Goal: Information Seeking & Learning: Learn about a topic

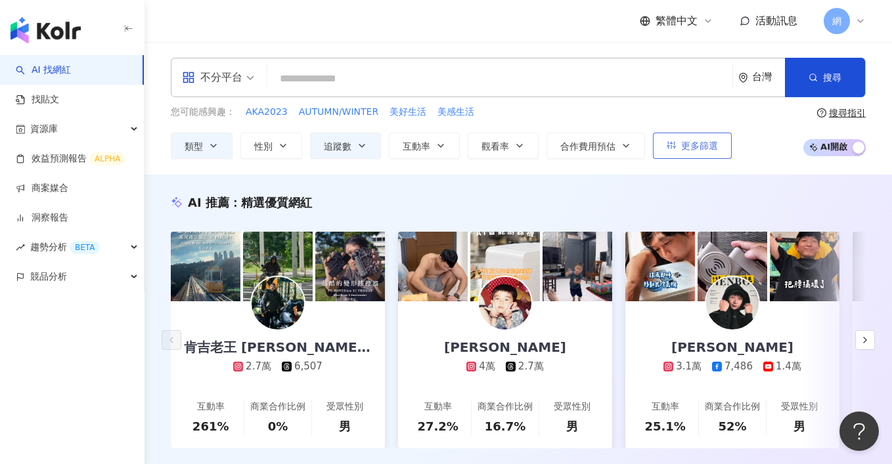
click at [684, 152] on button "更多篩選" at bounding box center [692, 146] width 79 height 26
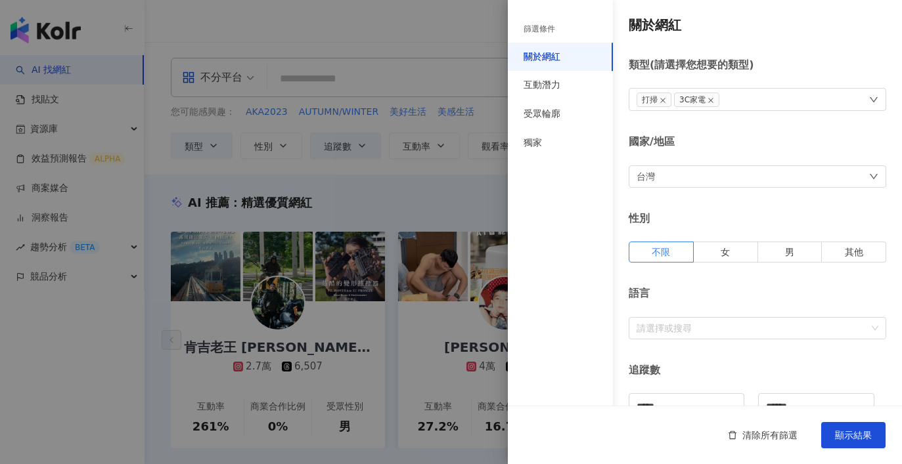
click at [443, 178] on div at bounding box center [451, 232] width 902 height 464
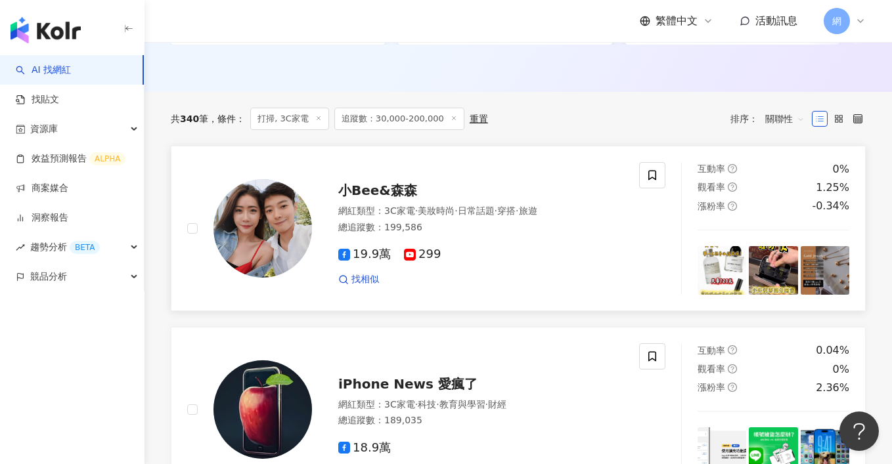
scroll to position [403, 0]
click at [793, 114] on span "關聯性" at bounding box center [784, 119] width 39 height 21
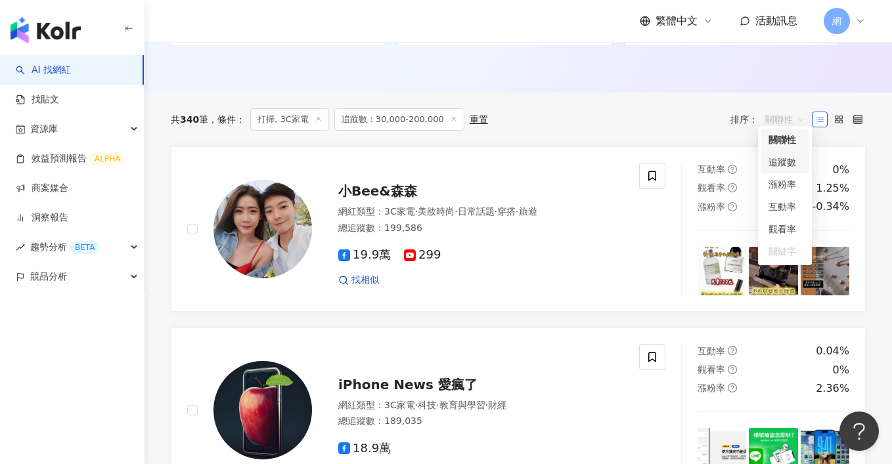
click at [793, 160] on div "追蹤數" at bounding box center [784, 162] width 33 height 14
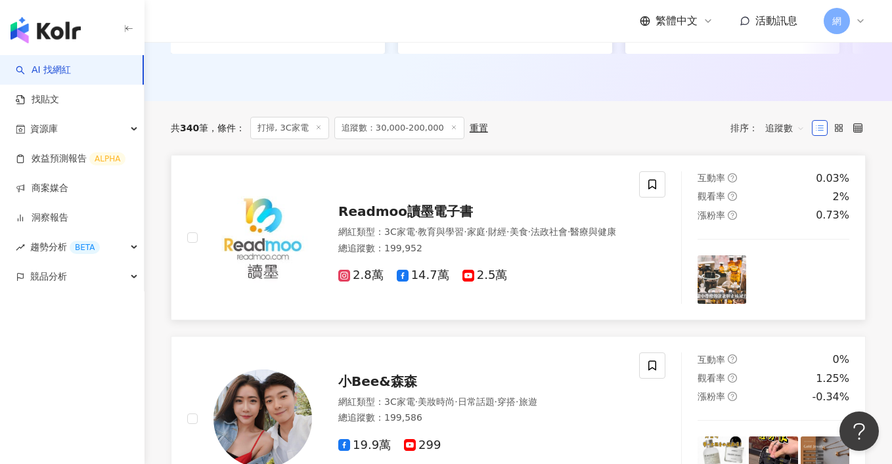
scroll to position [393, 0]
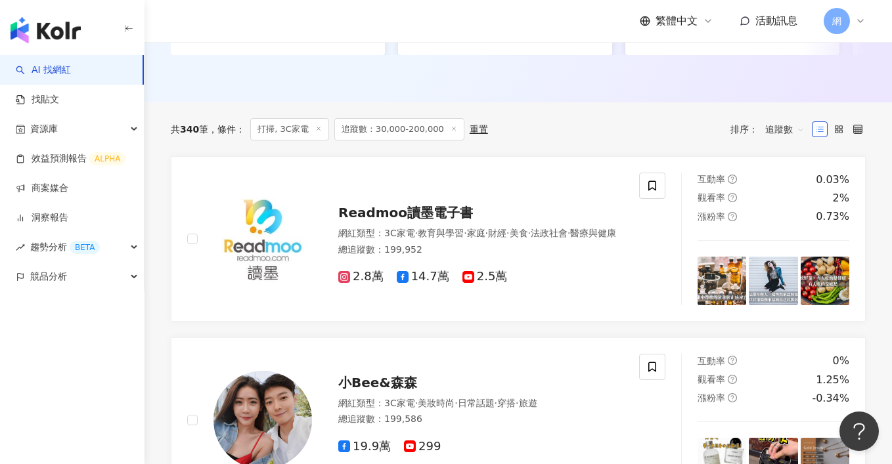
click at [796, 127] on span "追蹤數" at bounding box center [784, 129] width 39 height 21
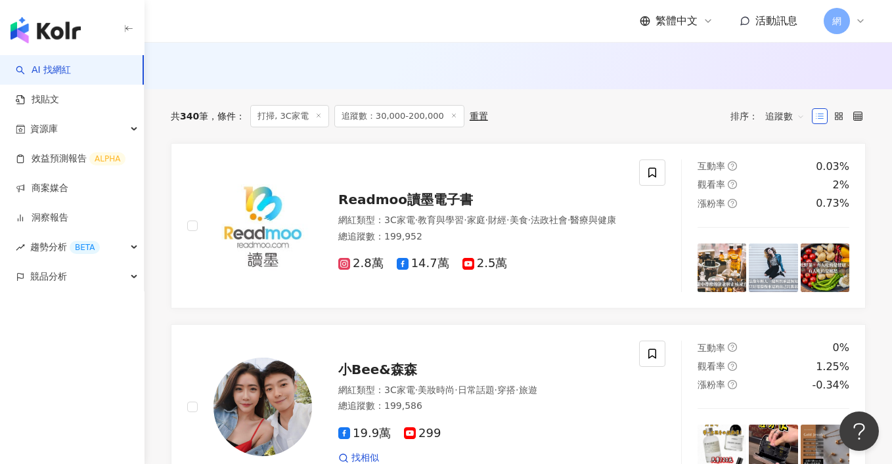
scroll to position [407, 0]
click at [792, 108] on span "追蹤數" at bounding box center [784, 115] width 39 height 21
click at [630, 126] on div "共 340 筆 條件 ： 打掃, 3C家電 追蹤數：30,000-200,000 重置 排序： 追蹤數" at bounding box center [518, 116] width 695 height 54
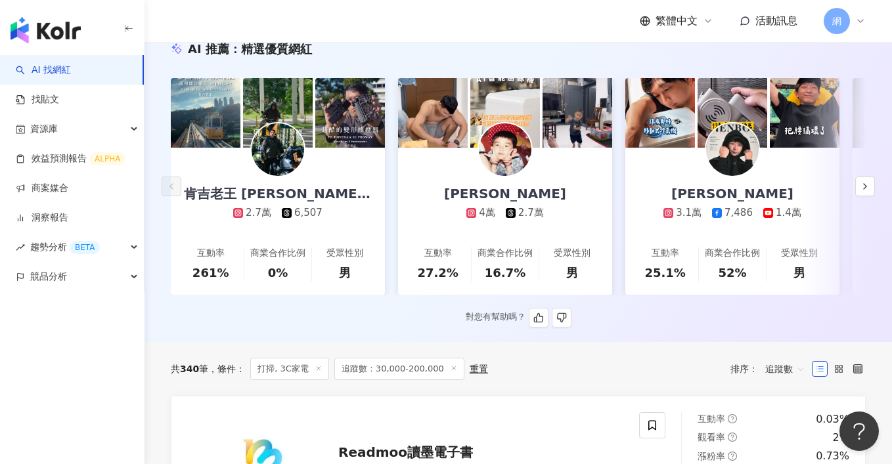
scroll to position [0, 0]
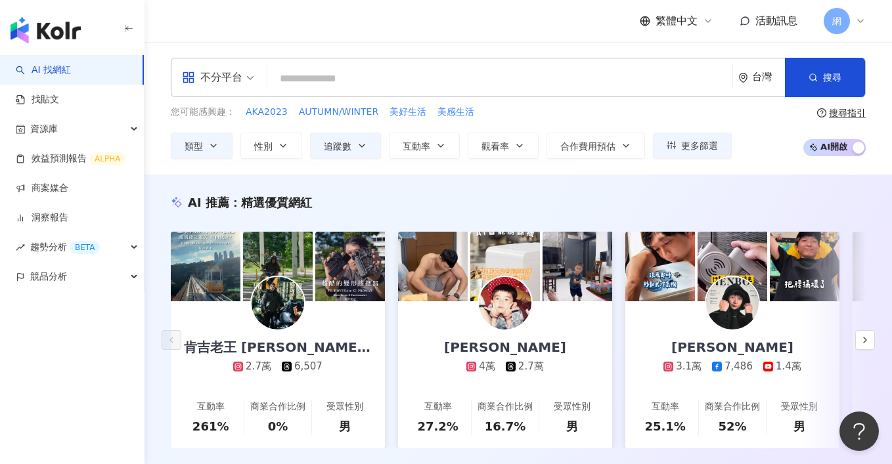
click at [223, 66] on input "search" at bounding box center [218, 68] width 72 height 21
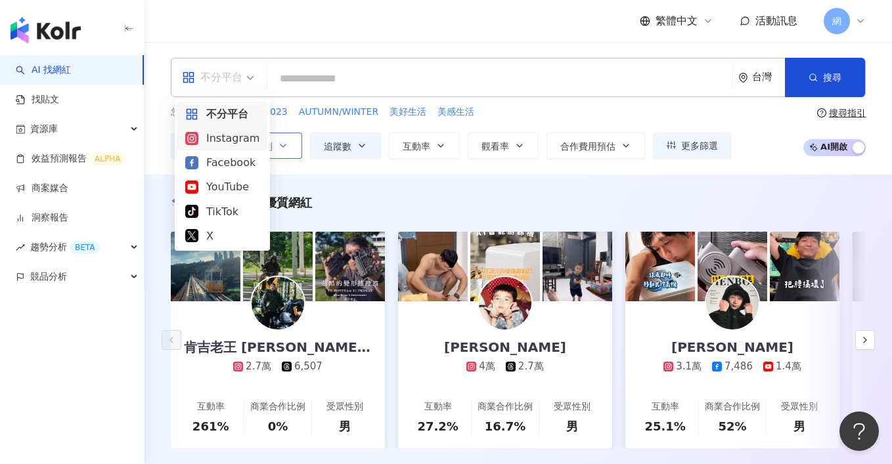
click at [243, 142] on div "Instagram" at bounding box center [222, 138] width 74 height 16
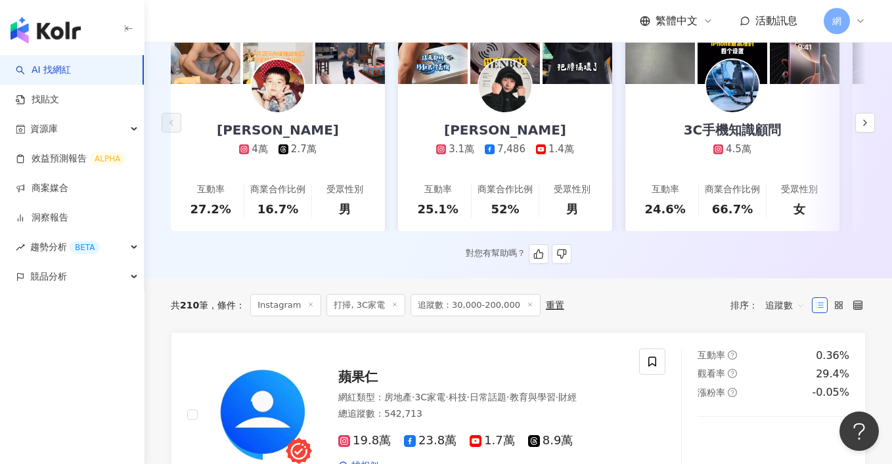
scroll to position [352, 0]
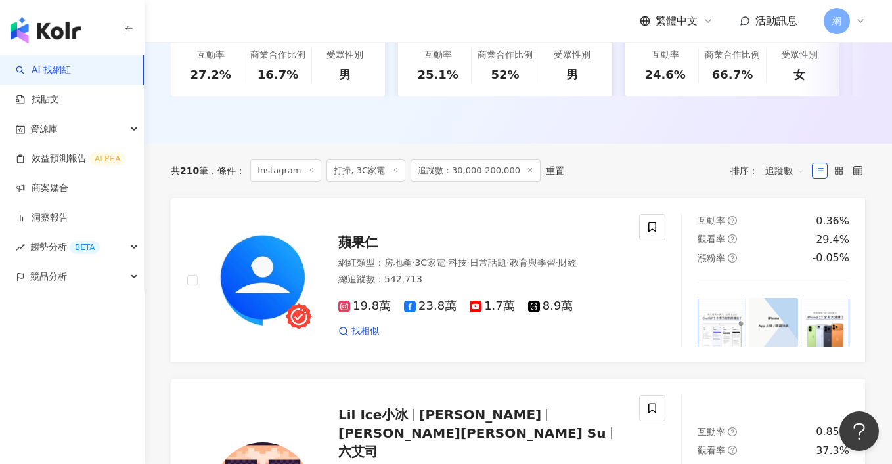
click at [509, 167] on span "追蹤數：30,000-200,000" at bounding box center [475, 171] width 130 height 22
click at [496, 163] on span "追蹤數：30,000-200,000" at bounding box center [475, 171] width 130 height 22
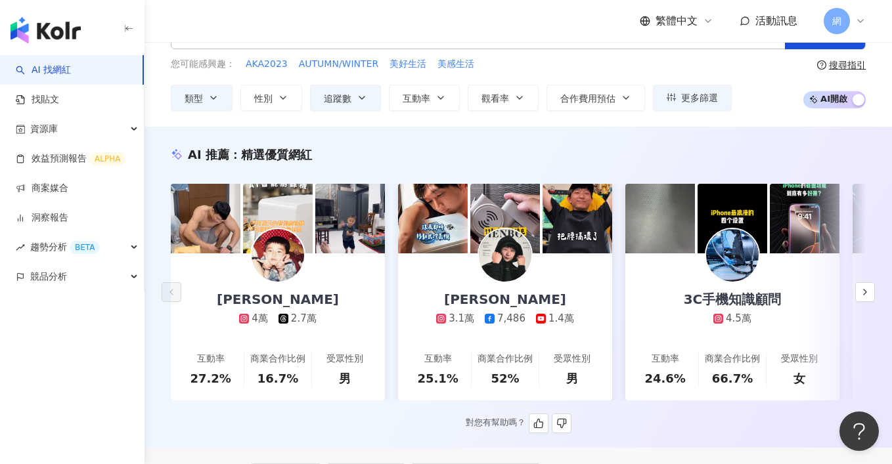
scroll to position [0, 0]
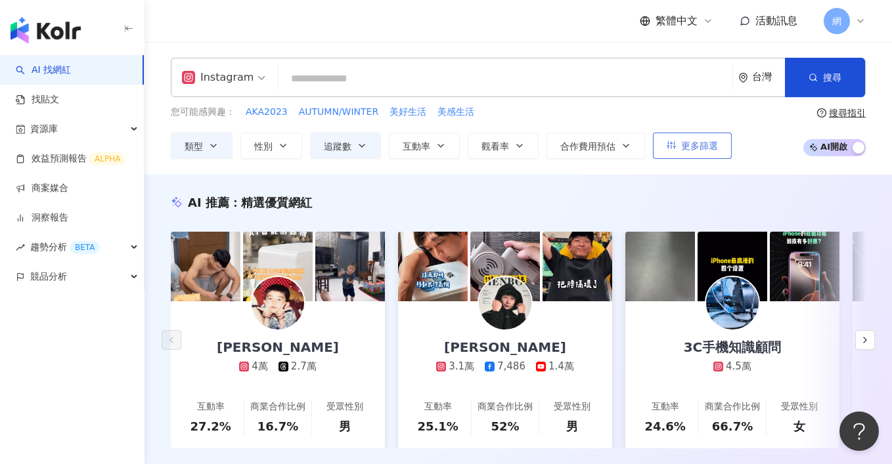
click at [685, 141] on span "更多篩選" at bounding box center [699, 146] width 37 height 11
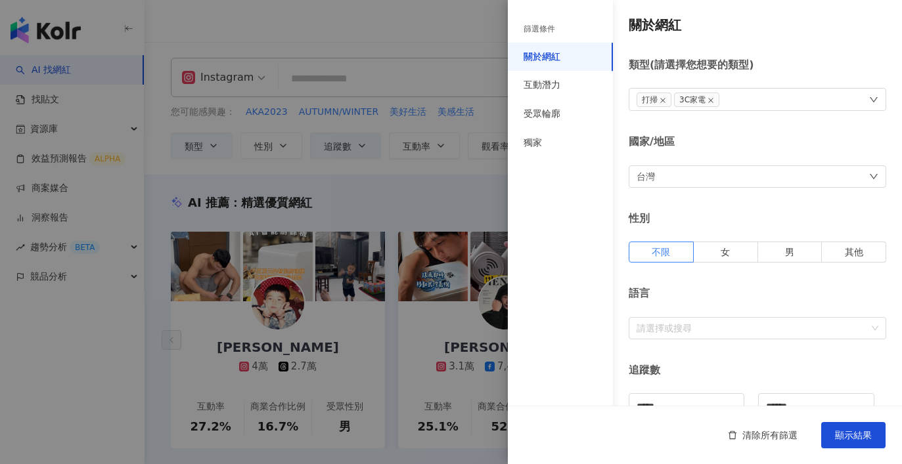
click at [436, 196] on div at bounding box center [451, 232] width 902 height 464
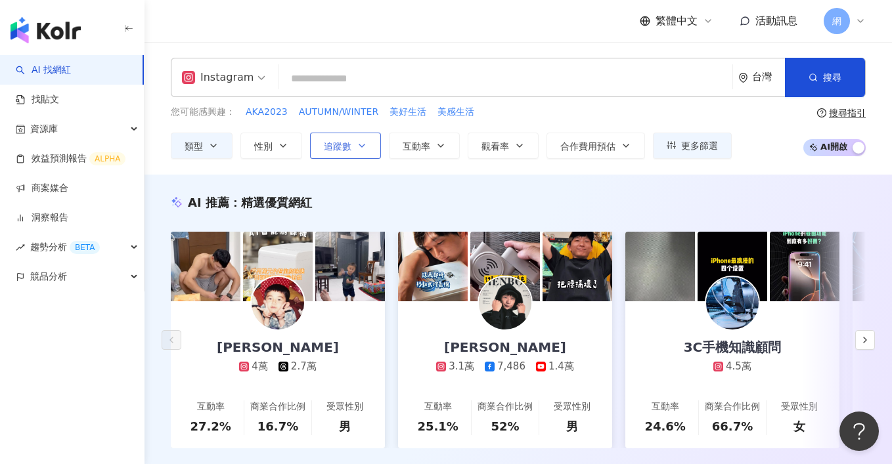
click at [355, 144] on button "追蹤數" at bounding box center [345, 146] width 71 height 26
click at [559, 127] on div "您可能感興趣： AKA2023 AUTUMN/WINTER 美好生活 美感生活 類型 性別 追蹤數 互動率 觀看率 合作費用預估 更多篩選 篩選條件 關於網紅…" at bounding box center [451, 132] width 561 height 54
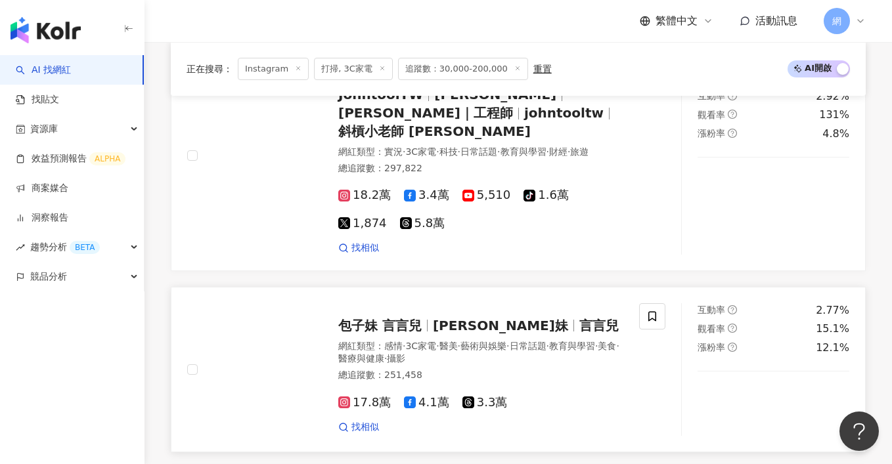
scroll to position [1134, 0]
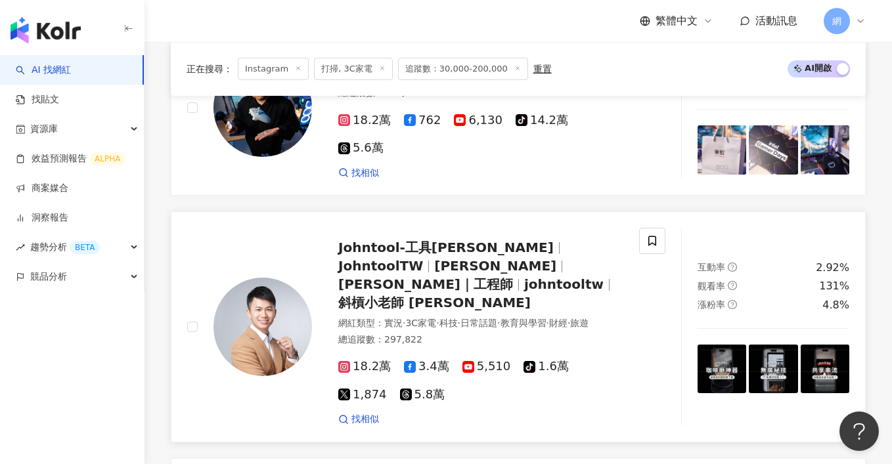
click at [372, 360] on span "18.2萬" at bounding box center [364, 367] width 53 height 14
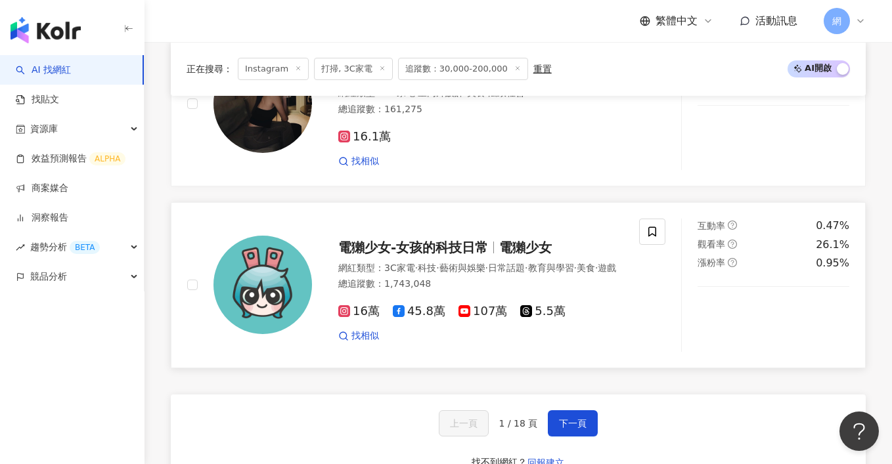
scroll to position [2480, 0]
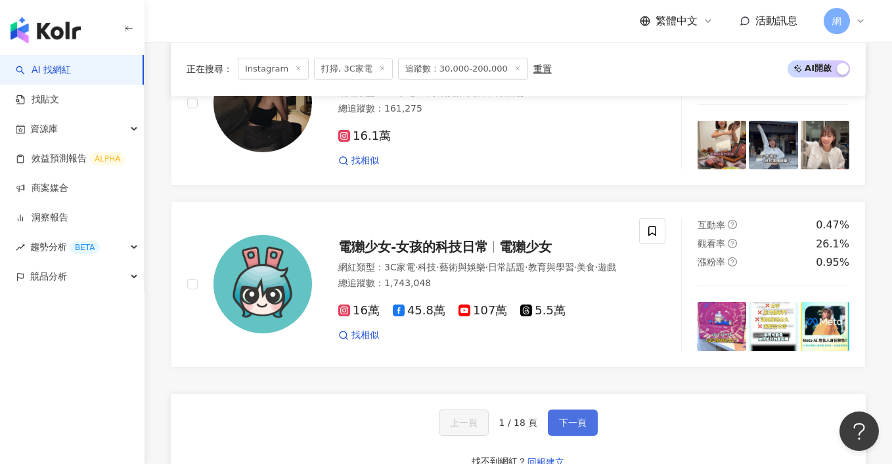
click at [558, 410] on button "下一頁" at bounding box center [573, 423] width 50 height 26
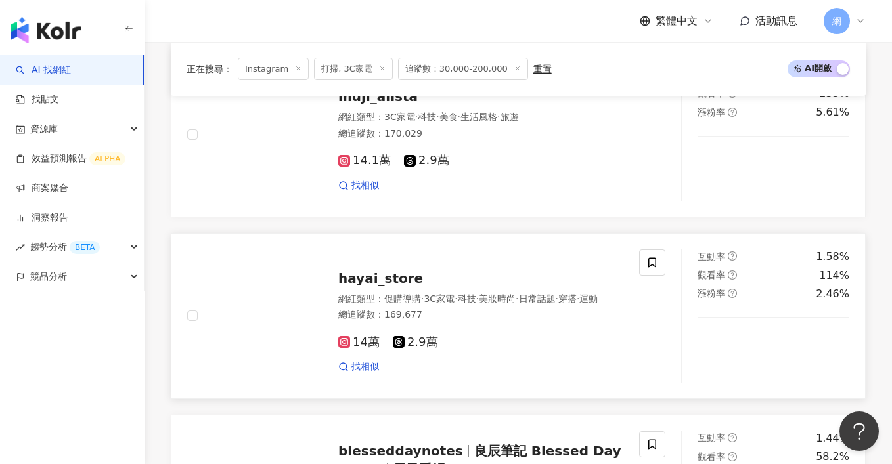
scroll to position [1440, 0]
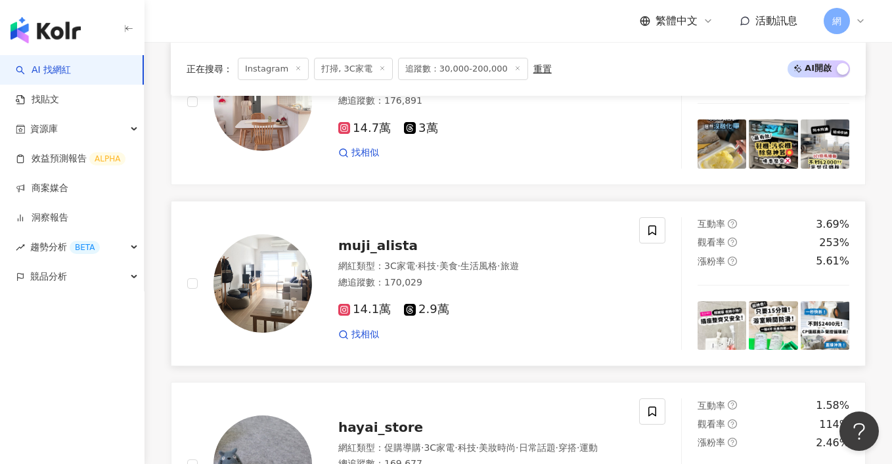
click at [362, 238] on span "muji_alista" at bounding box center [377, 246] width 79 height 16
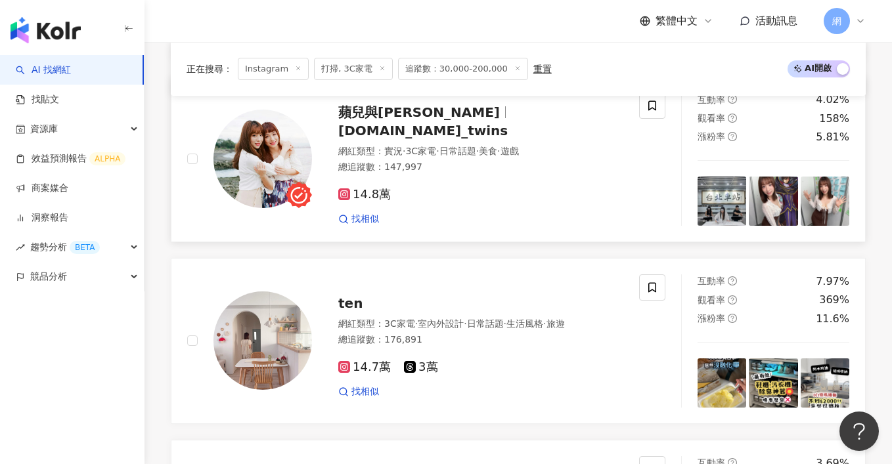
scroll to position [1165, 0]
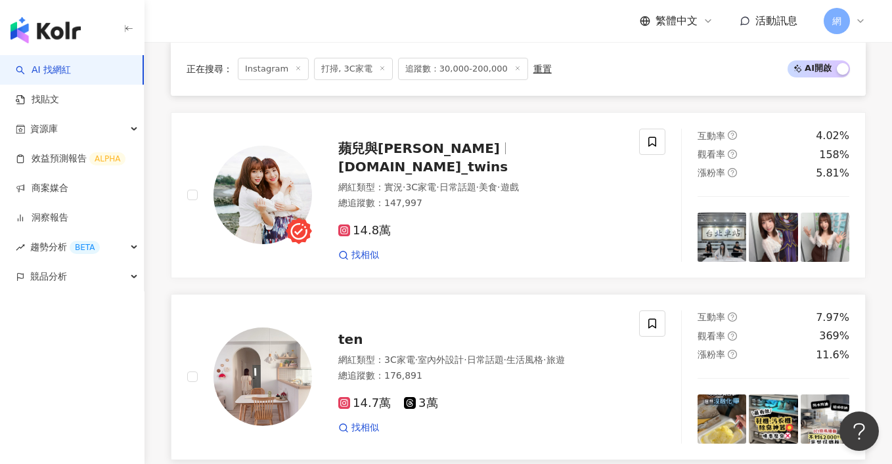
click at [352, 334] on span "ten" at bounding box center [350, 340] width 24 height 16
click at [417, 159] on span "pio.jio_twins" at bounding box center [422, 167] width 169 height 16
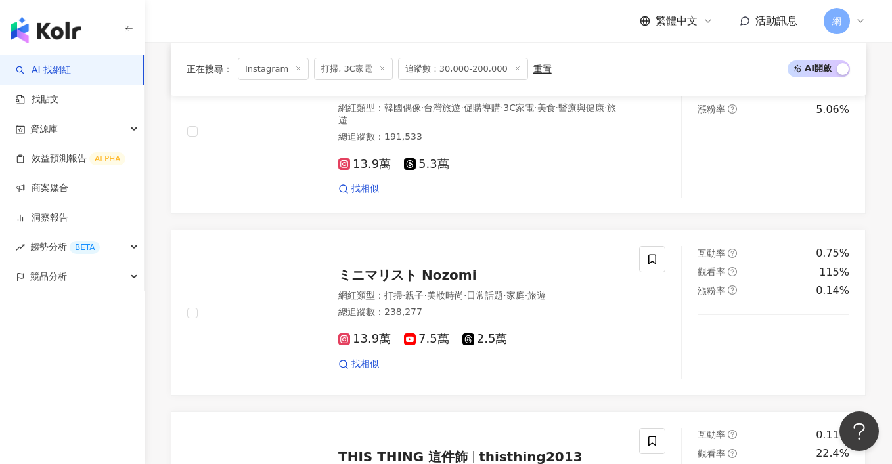
scroll to position [2541, 0]
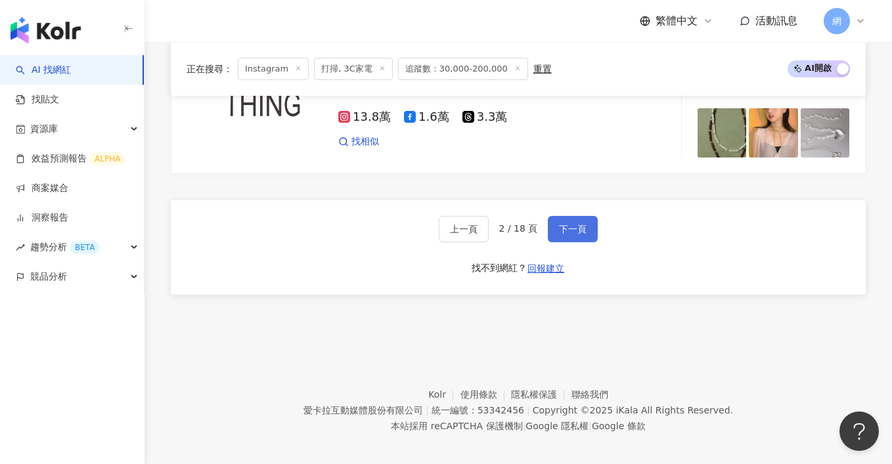
click at [577, 227] on button "下一頁" at bounding box center [573, 229] width 50 height 26
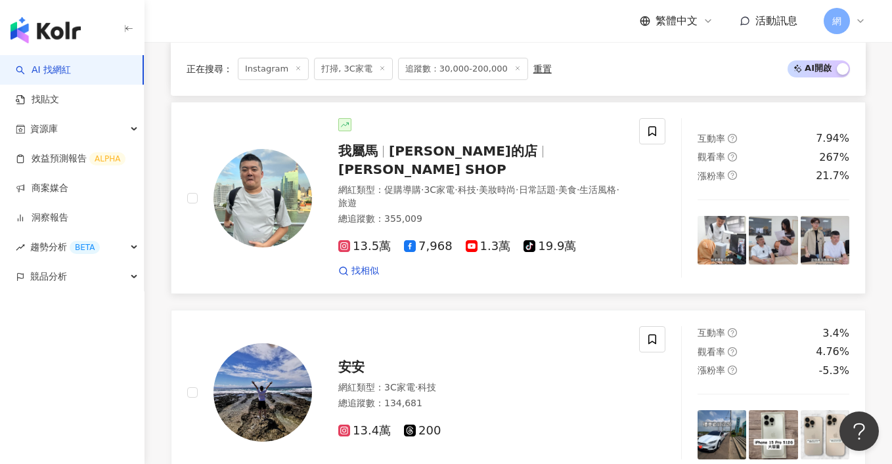
scroll to position [998, 0]
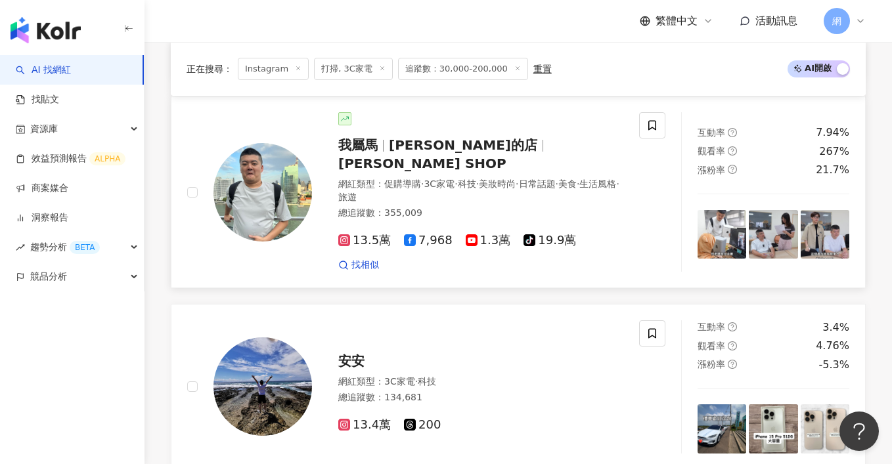
click at [475, 156] on span "MARTIN SHOP" at bounding box center [422, 164] width 168 height 16
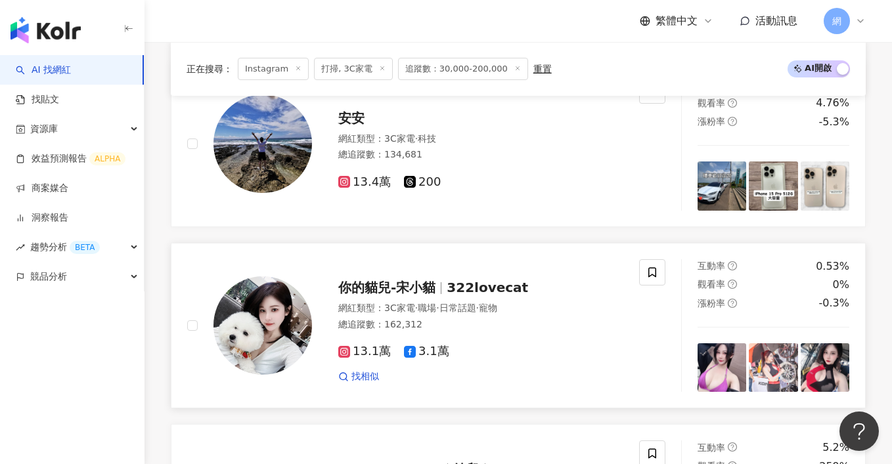
scroll to position [1206, 0]
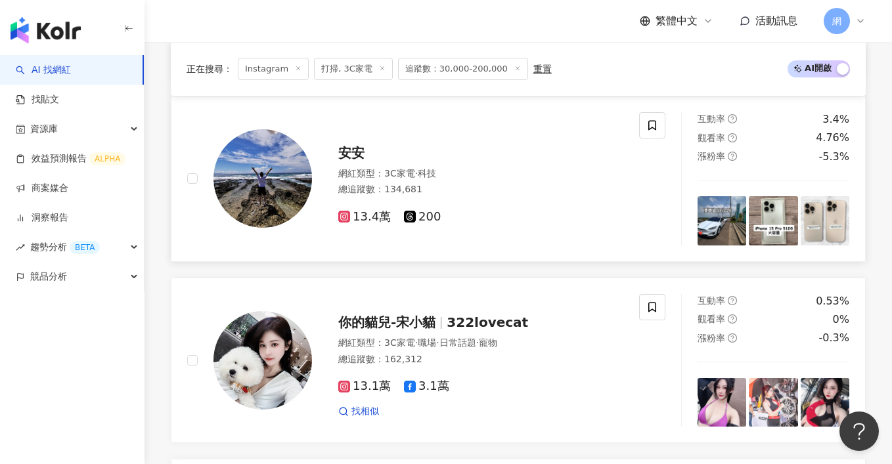
click at [365, 144] on div "安安" at bounding box center [480, 153] width 285 height 18
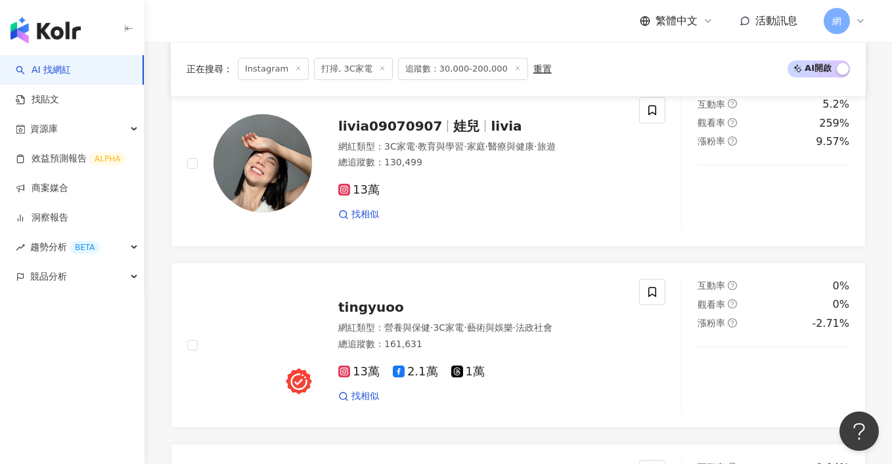
scroll to position [1443, 0]
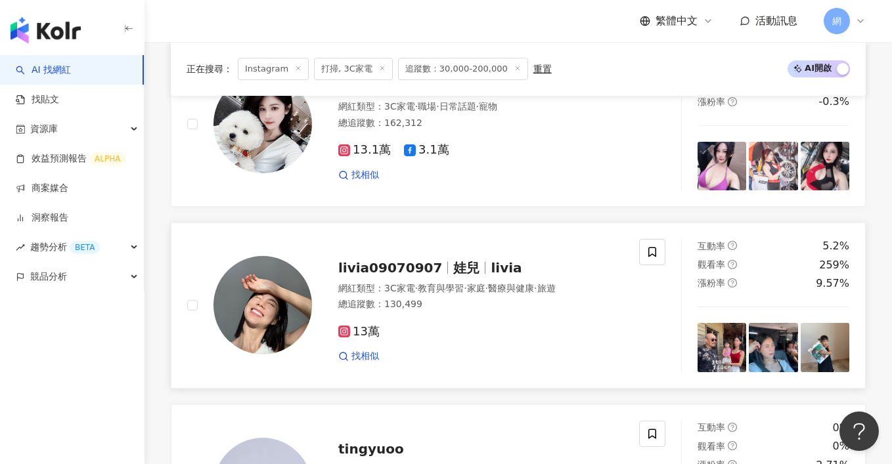
click at [453, 260] on span "娃兒" at bounding box center [466, 268] width 26 height 16
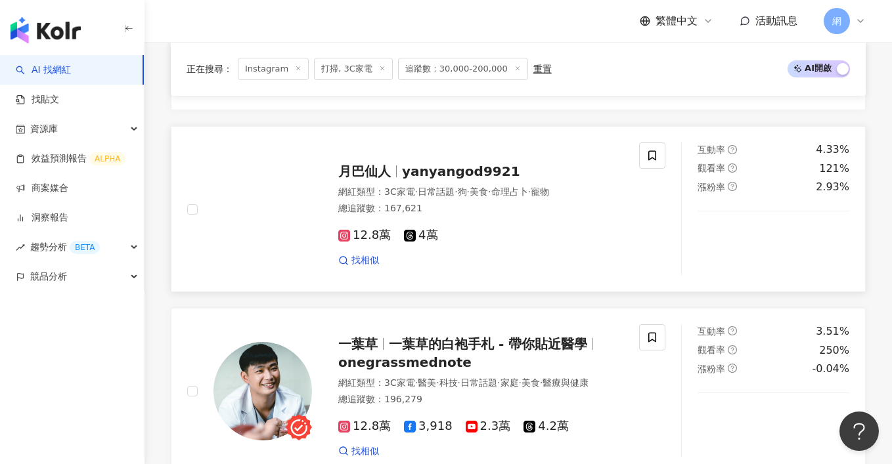
scroll to position [2089, 0]
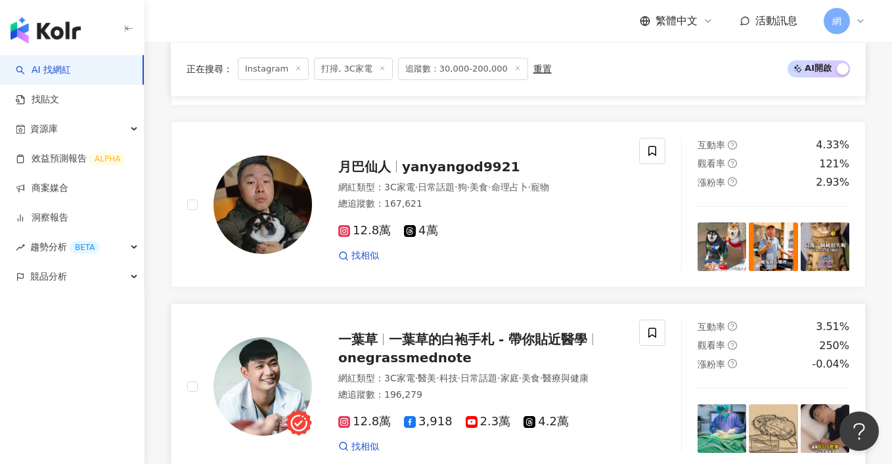
click at [532, 332] on span "一葉草的白袍手札 - 帶你貼近醫學" at bounding box center [488, 340] width 198 height 16
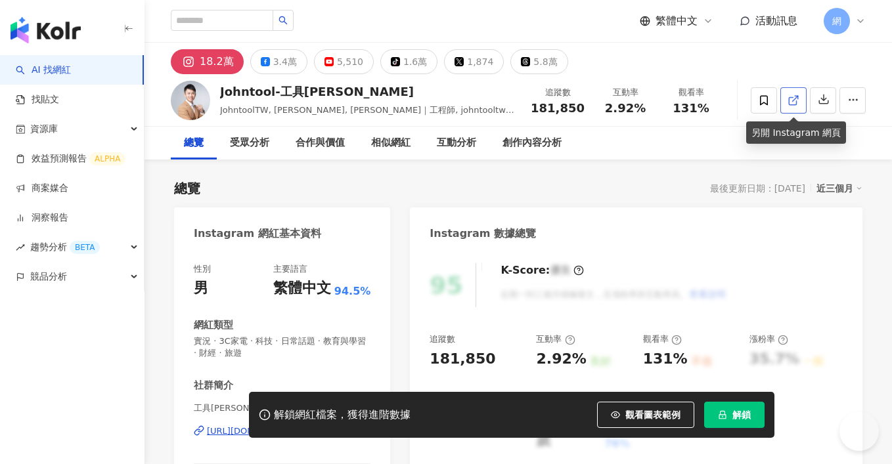
click at [787, 95] on icon at bounding box center [793, 101] width 12 height 12
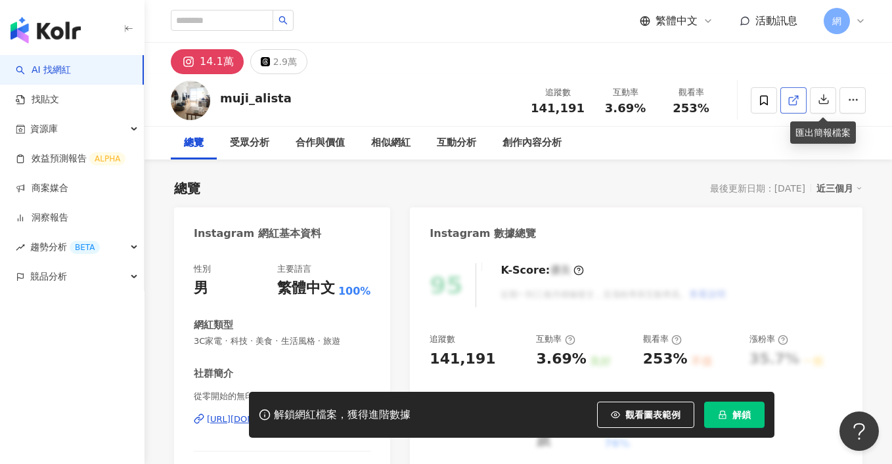
click at [798, 100] on icon at bounding box center [793, 101] width 12 height 12
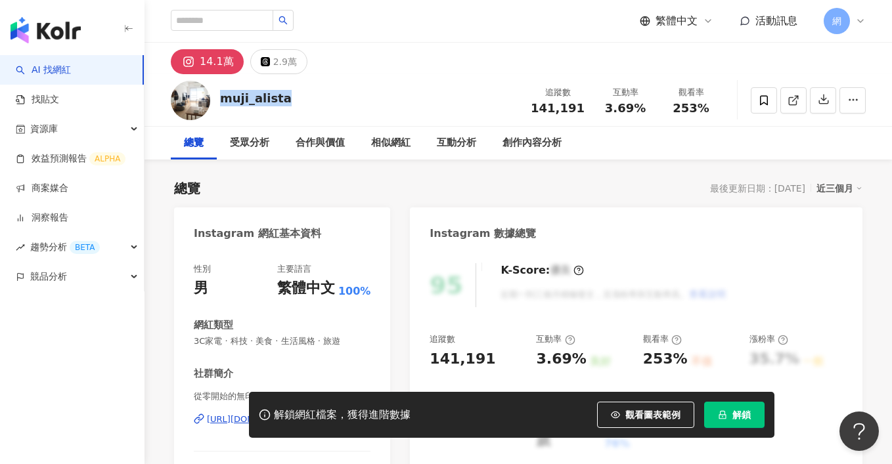
drag, startPoint x: 303, startPoint y: 100, endPoint x: 217, endPoint y: 100, distance: 86.7
click at [217, 100] on div "muji_alista 追蹤數 141,191 互動率 3.69% 觀看率 253%" at bounding box center [517, 100] width 747 height 52
click at [791, 125] on div "muji_alista 追蹤數 141,191 互動率 3.69% 觀看率 253%" at bounding box center [517, 100] width 747 height 52
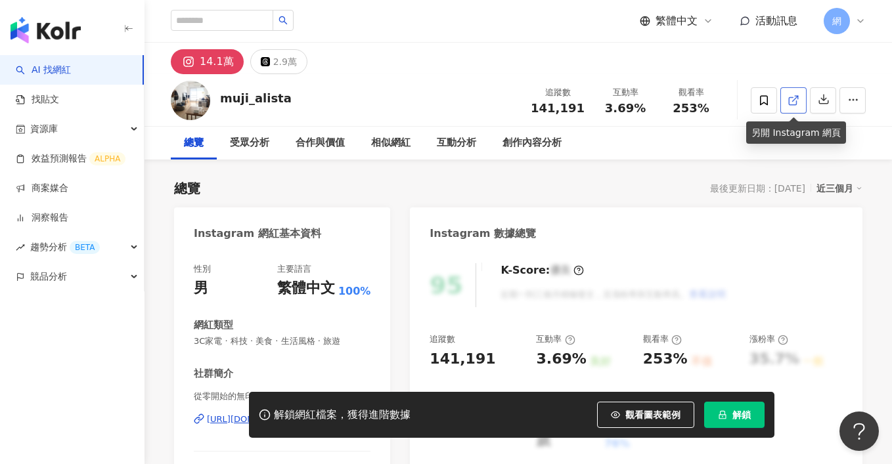
click at [794, 105] on icon at bounding box center [793, 101] width 12 height 12
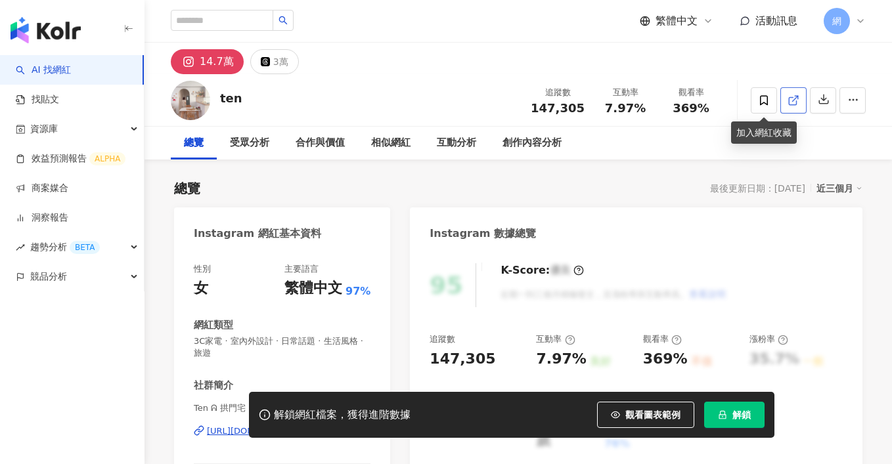
click at [796, 101] on icon at bounding box center [792, 100] width 7 height 7
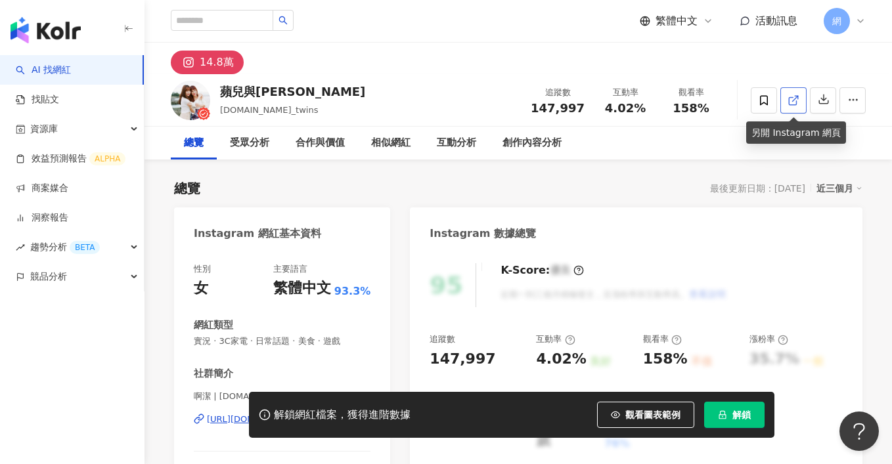
click at [789, 98] on icon at bounding box center [792, 100] width 7 height 7
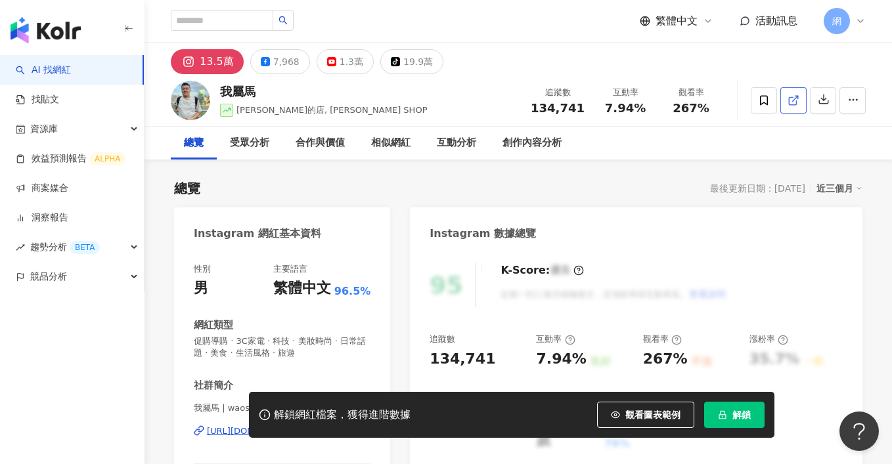
click at [789, 95] on icon at bounding box center [793, 101] width 12 height 12
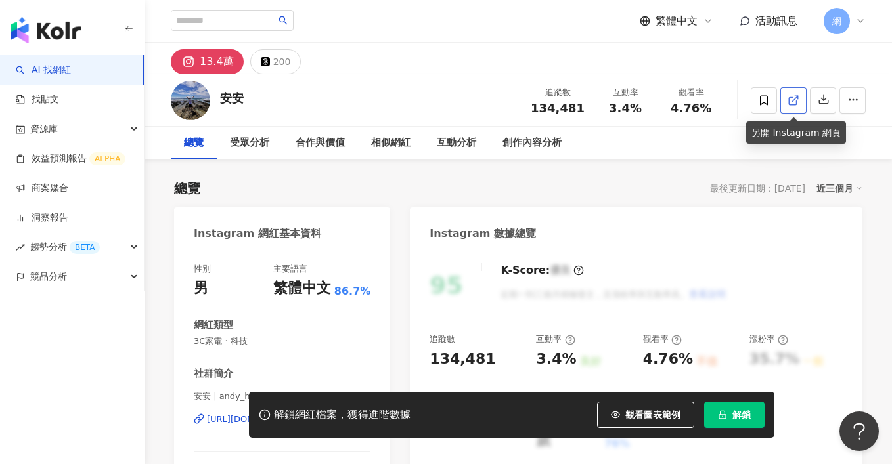
click at [786, 96] on link at bounding box center [793, 100] width 26 height 26
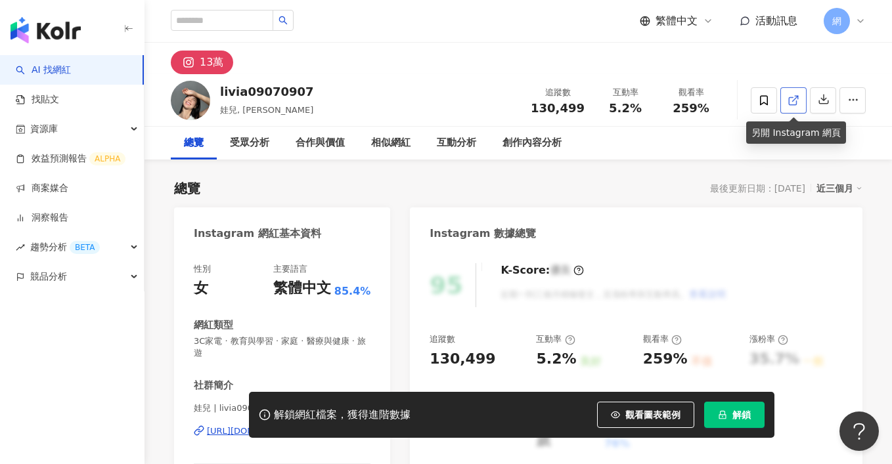
click at [794, 95] on icon at bounding box center [793, 101] width 12 height 12
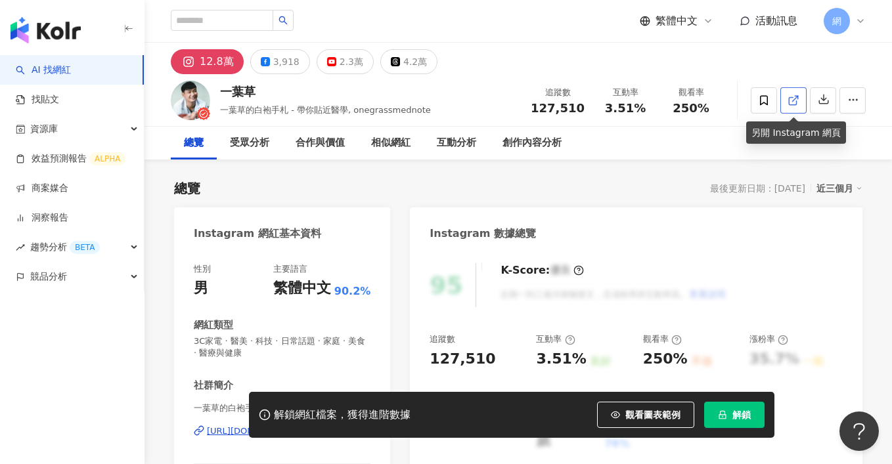
click at [798, 102] on icon at bounding box center [793, 101] width 12 height 12
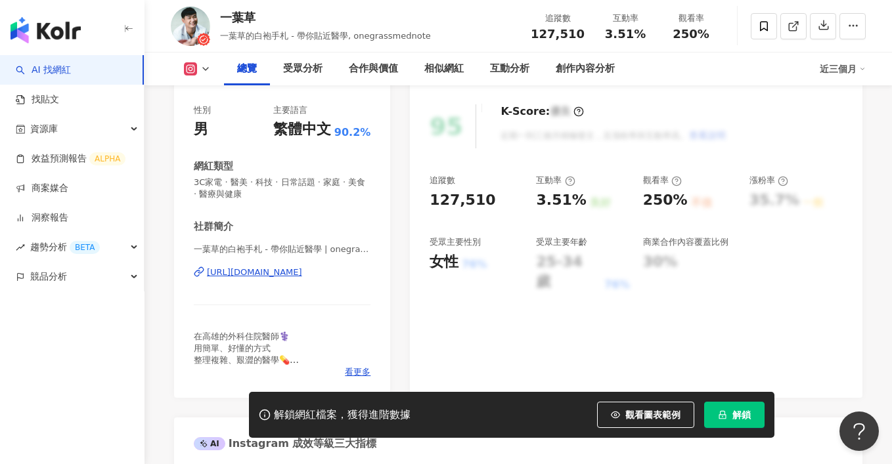
scroll to position [164, 0]
